Goal: Information Seeking & Learning: Understand process/instructions

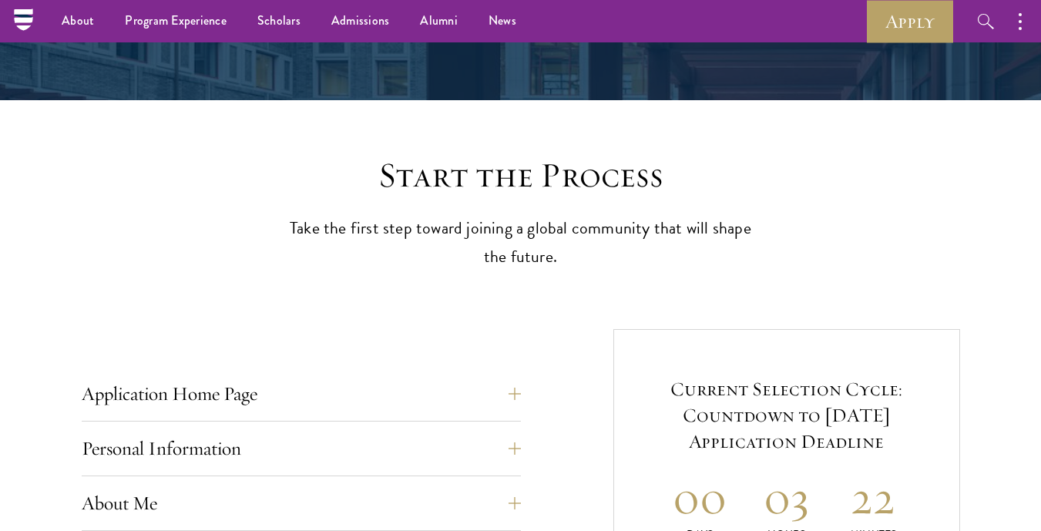
scroll to position [294, 0]
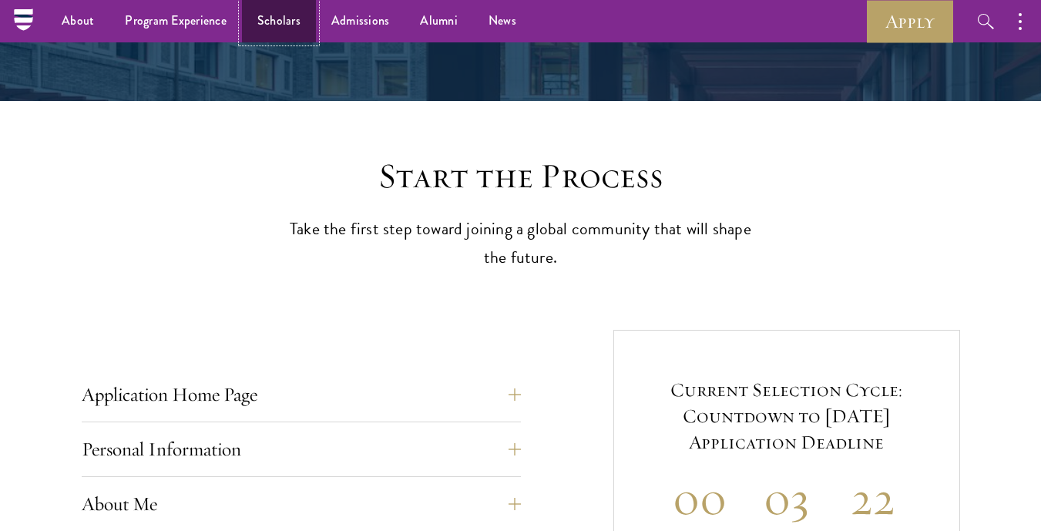
click at [294, 19] on link "Scholars" at bounding box center [279, 21] width 74 height 42
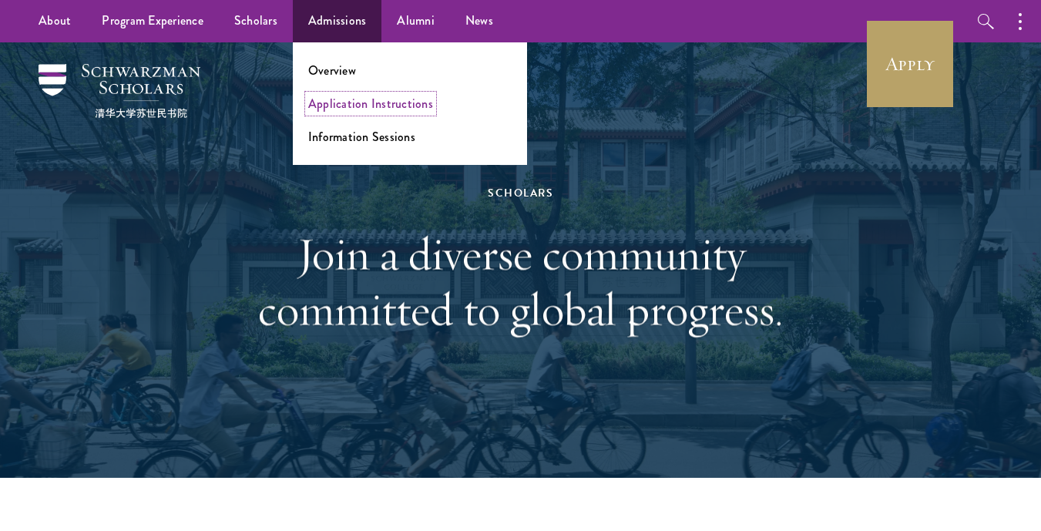
click at [349, 99] on link "Application Instructions" at bounding box center [370, 104] width 125 height 18
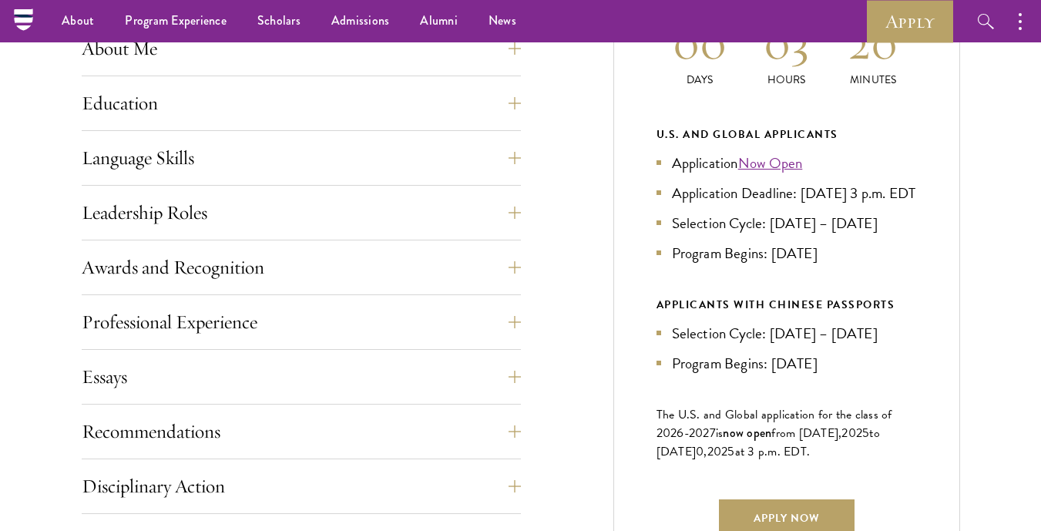
scroll to position [636, 0]
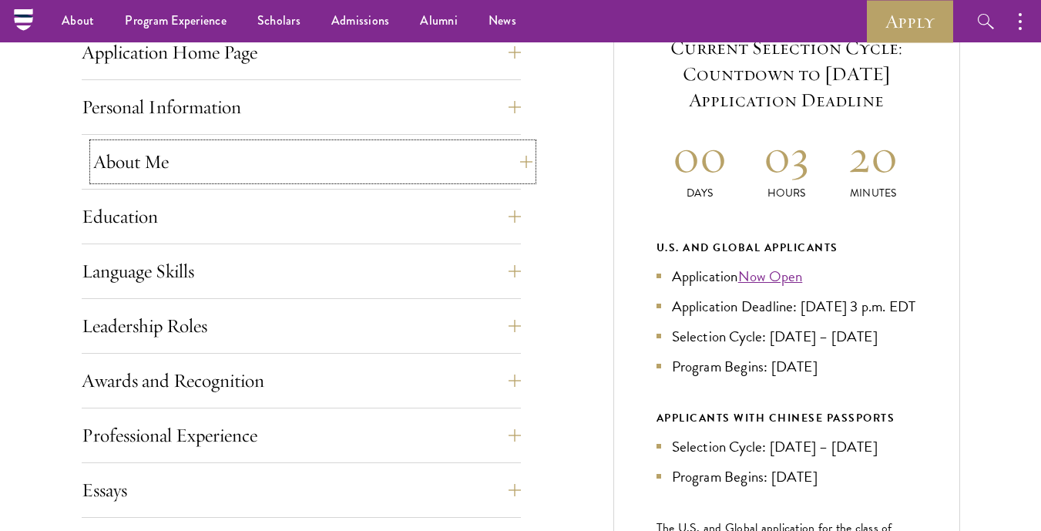
click at [383, 162] on button "About Me" at bounding box center [312, 161] width 439 height 37
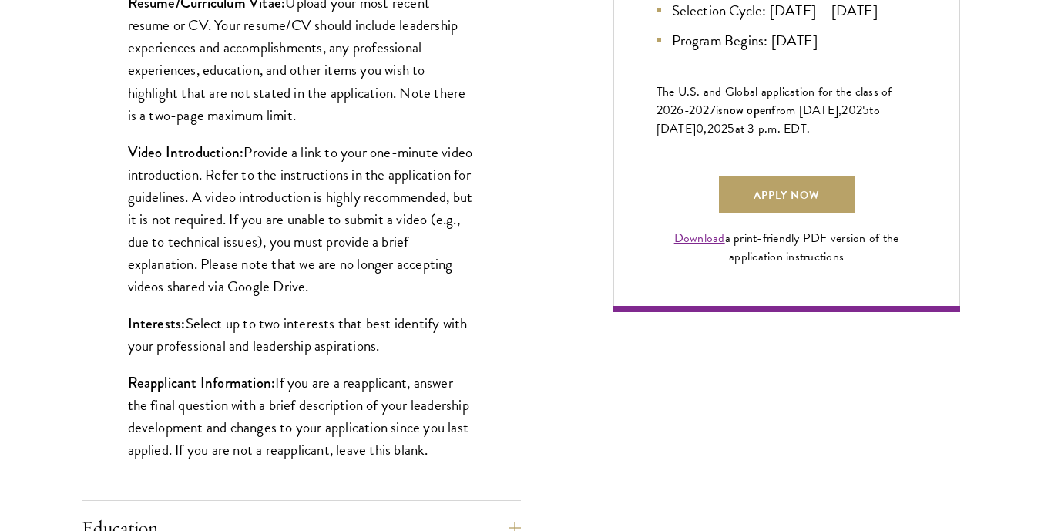
scroll to position [1073, 0]
